Goal: Contribute content

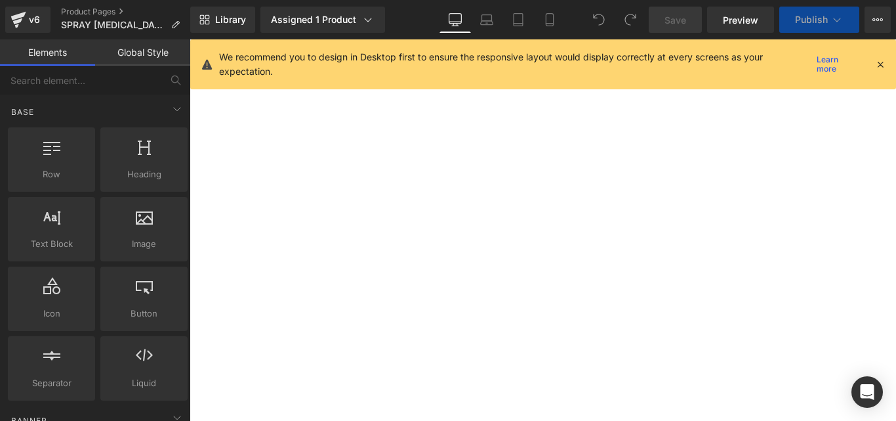
click at [883, 67] on icon at bounding box center [881, 64] width 12 height 12
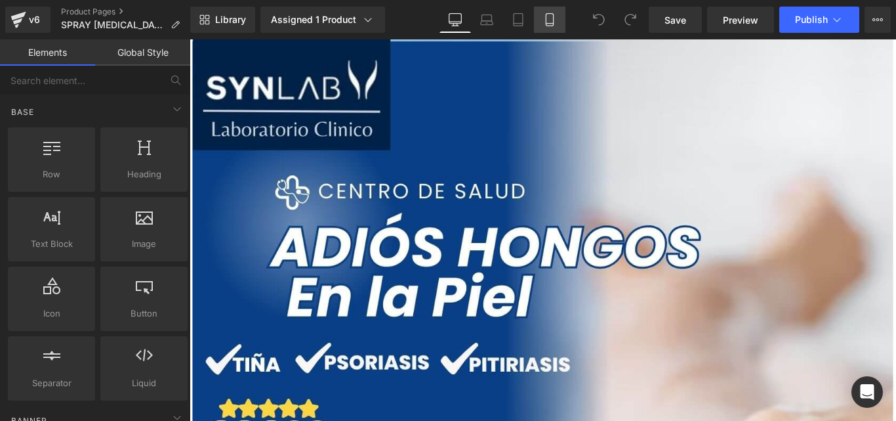
click at [553, 30] on link "Mobile" at bounding box center [549, 20] width 31 height 26
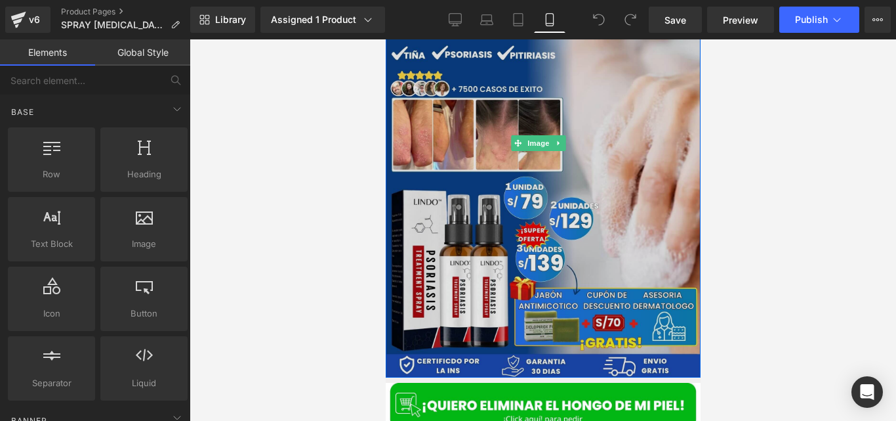
scroll to position [131, 0]
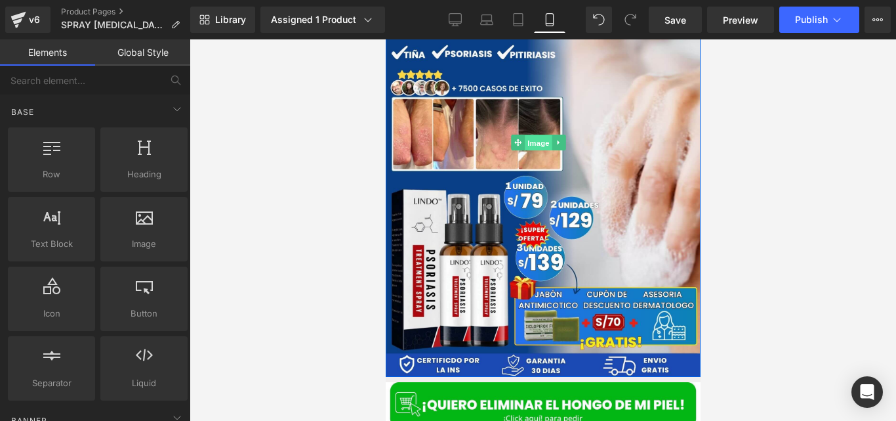
click at [529, 135] on span "Image" at bounding box center [538, 143] width 28 height 16
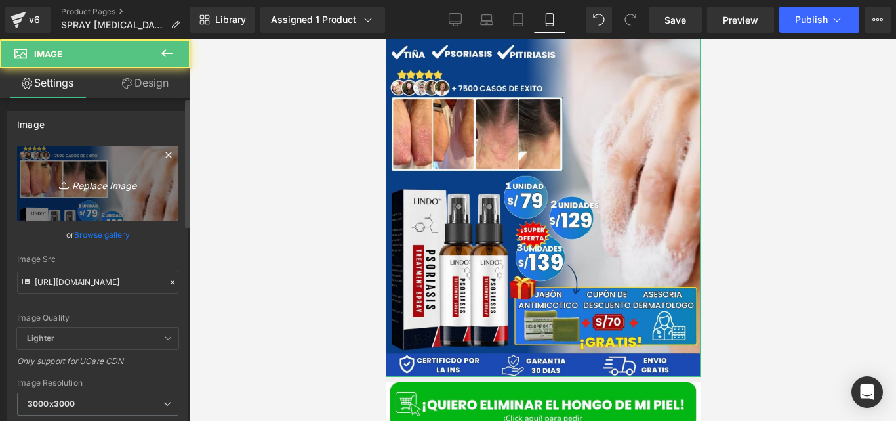
click at [94, 182] on icon "Replace Image" at bounding box center [97, 183] width 105 height 16
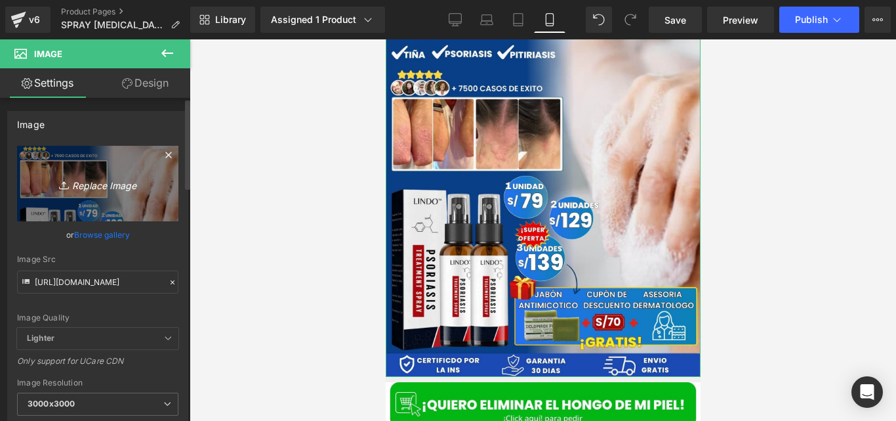
type input "C:\fakepath\LANDING PAGES (22).jpg"
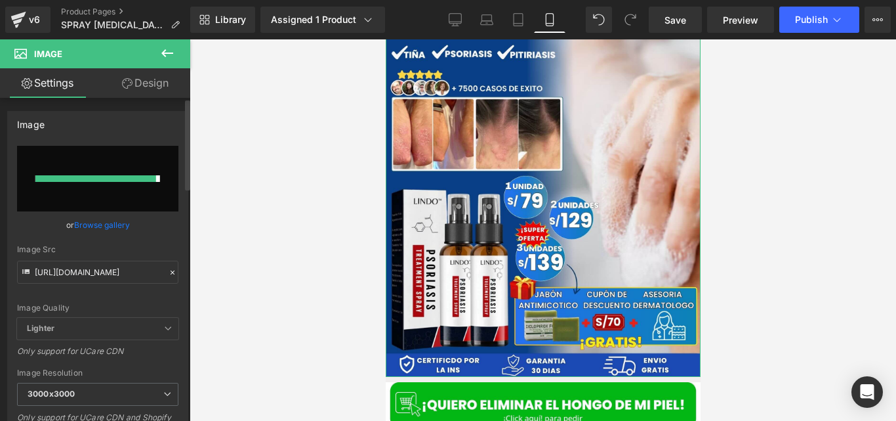
type input "[URL][DOMAIN_NAME]"
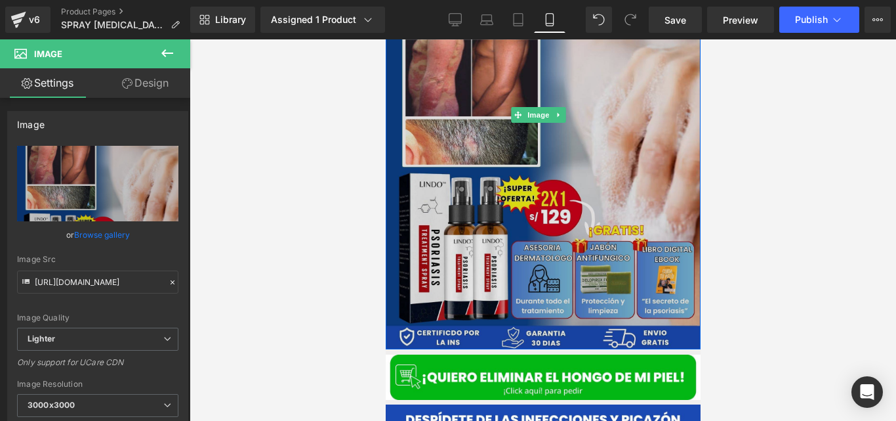
scroll to position [159, 0]
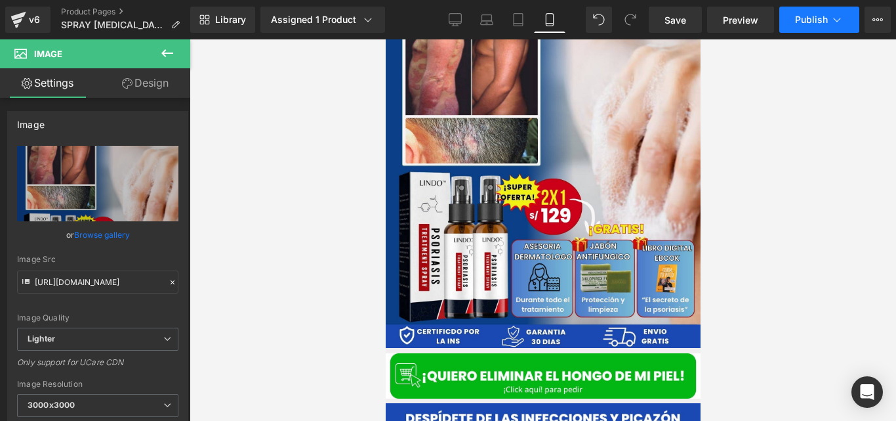
click at [806, 14] on span "Publish" at bounding box center [811, 19] width 33 height 10
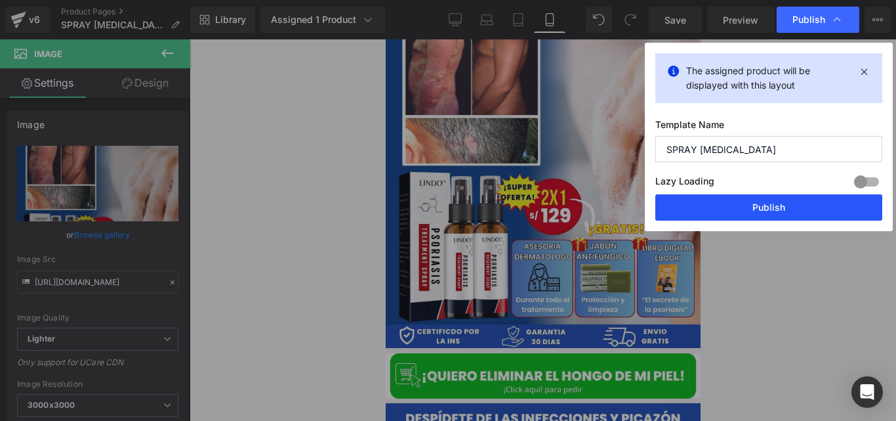
click at [692, 213] on button "Publish" at bounding box center [768, 207] width 227 height 26
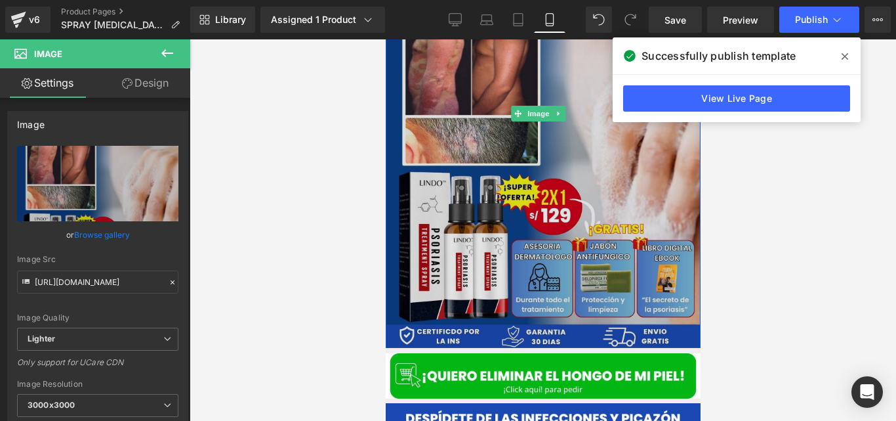
click at [516, 157] on img at bounding box center [542, 114] width 315 height 468
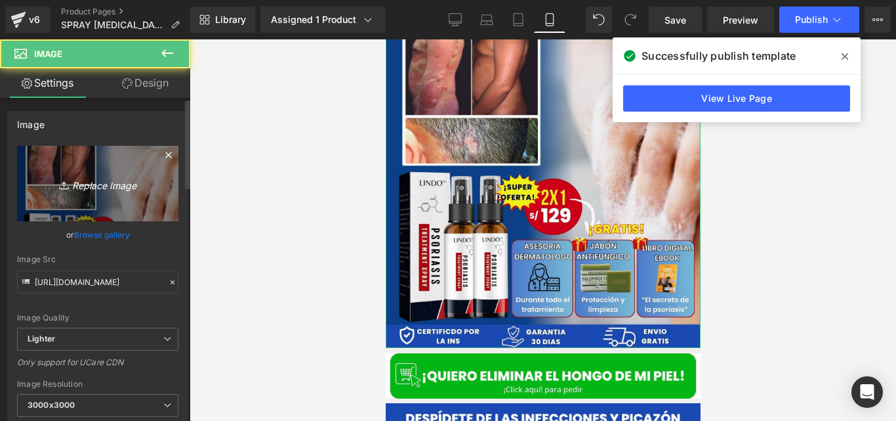
click at [108, 186] on icon "Replace Image" at bounding box center [97, 183] width 105 height 16
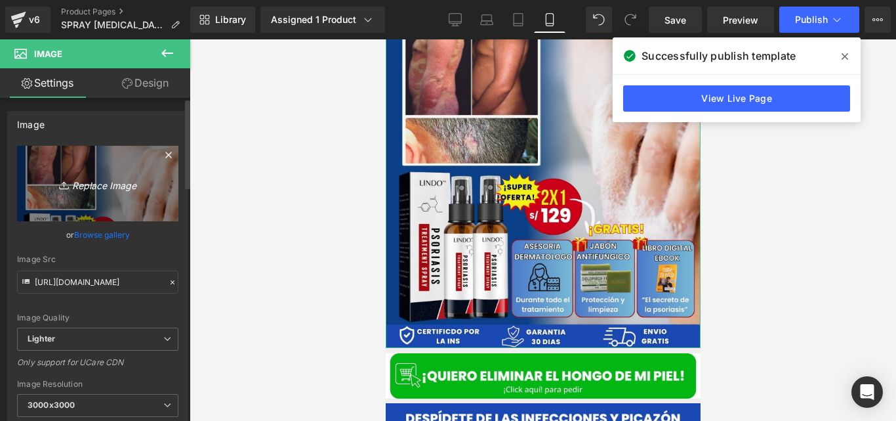
type input "C:\fakepath\LANDING PAGES (23).jpg"
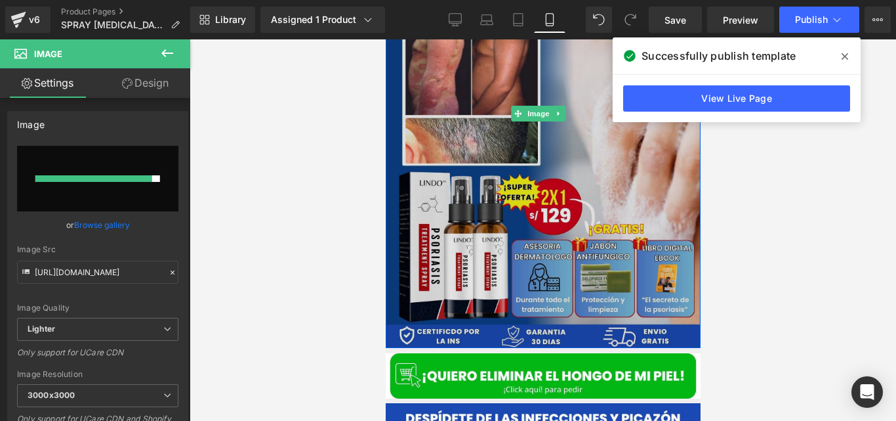
type input "[URL][DOMAIN_NAME]"
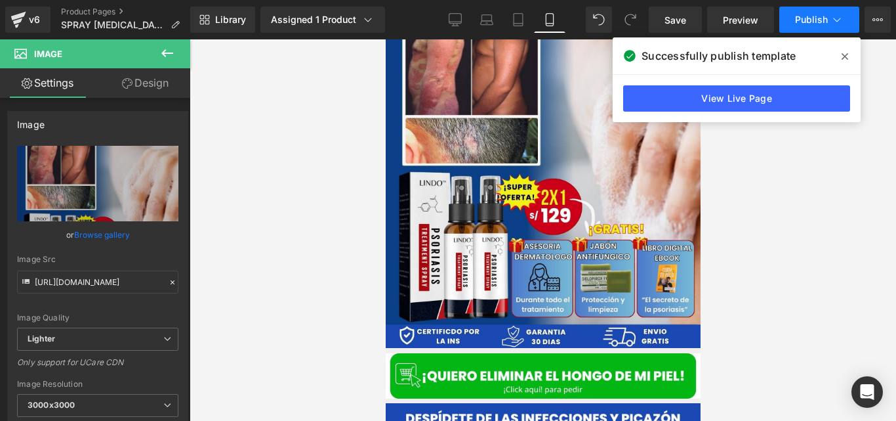
click at [810, 10] on button "Publish" at bounding box center [819, 20] width 80 height 26
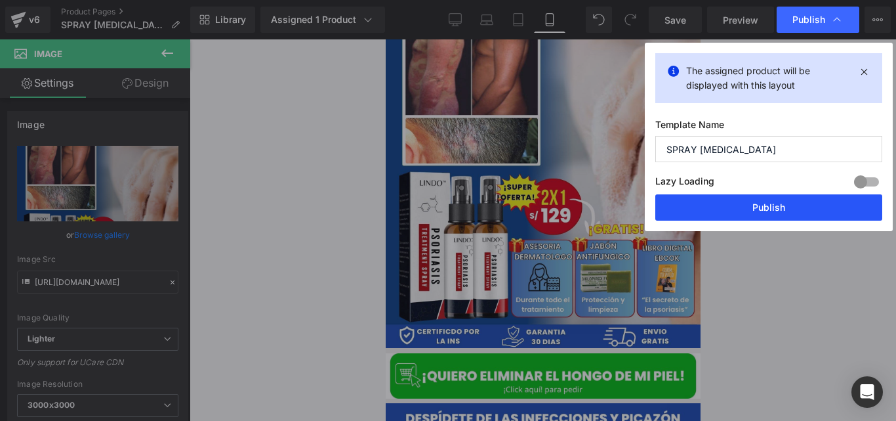
click at [685, 202] on button "Publish" at bounding box center [768, 207] width 227 height 26
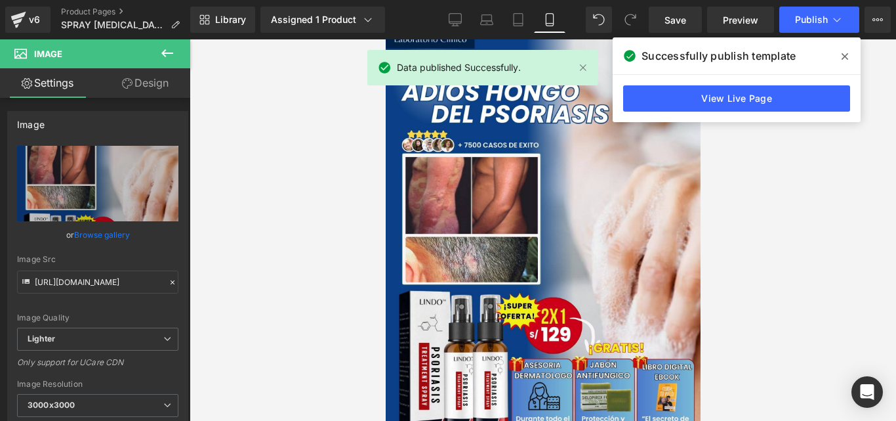
scroll to position [0, 0]
